Goal: Navigation & Orientation: Find specific page/section

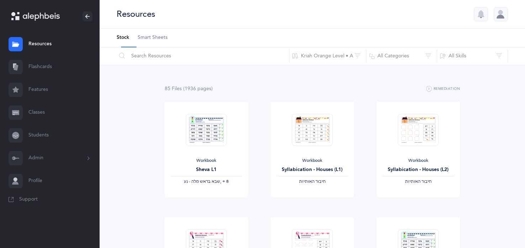
click at [49, 78] on link "Flashcards" at bounding box center [50, 67] width 100 height 23
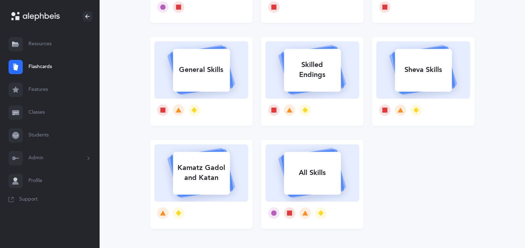
scroll to position [134, 0]
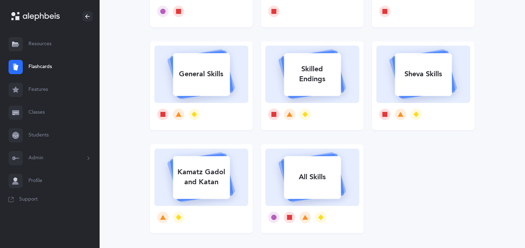
click at [67, 101] on link "Features" at bounding box center [50, 89] width 100 height 23
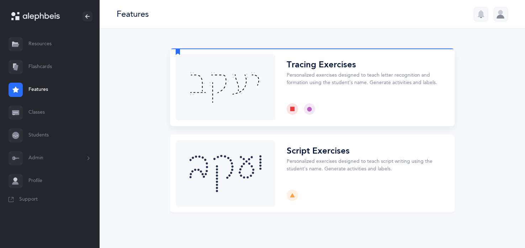
scroll to position [13, 0]
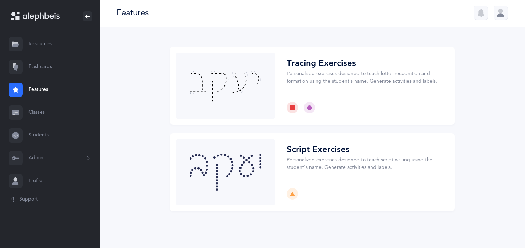
click at [32, 124] on link "Classes" at bounding box center [50, 112] width 100 height 23
